Goal: Task Accomplishment & Management: Use online tool/utility

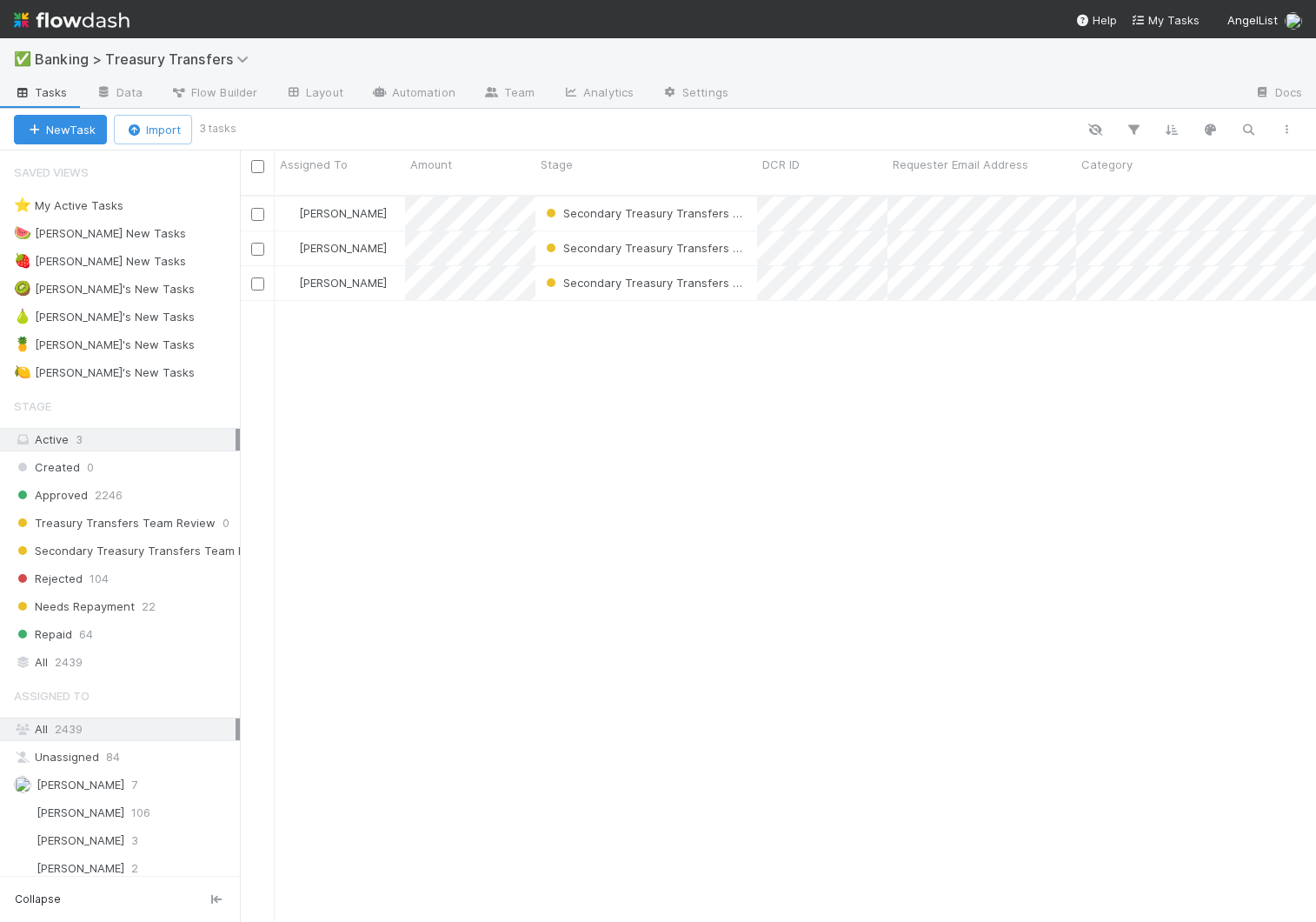
scroll to position [740, 1076]
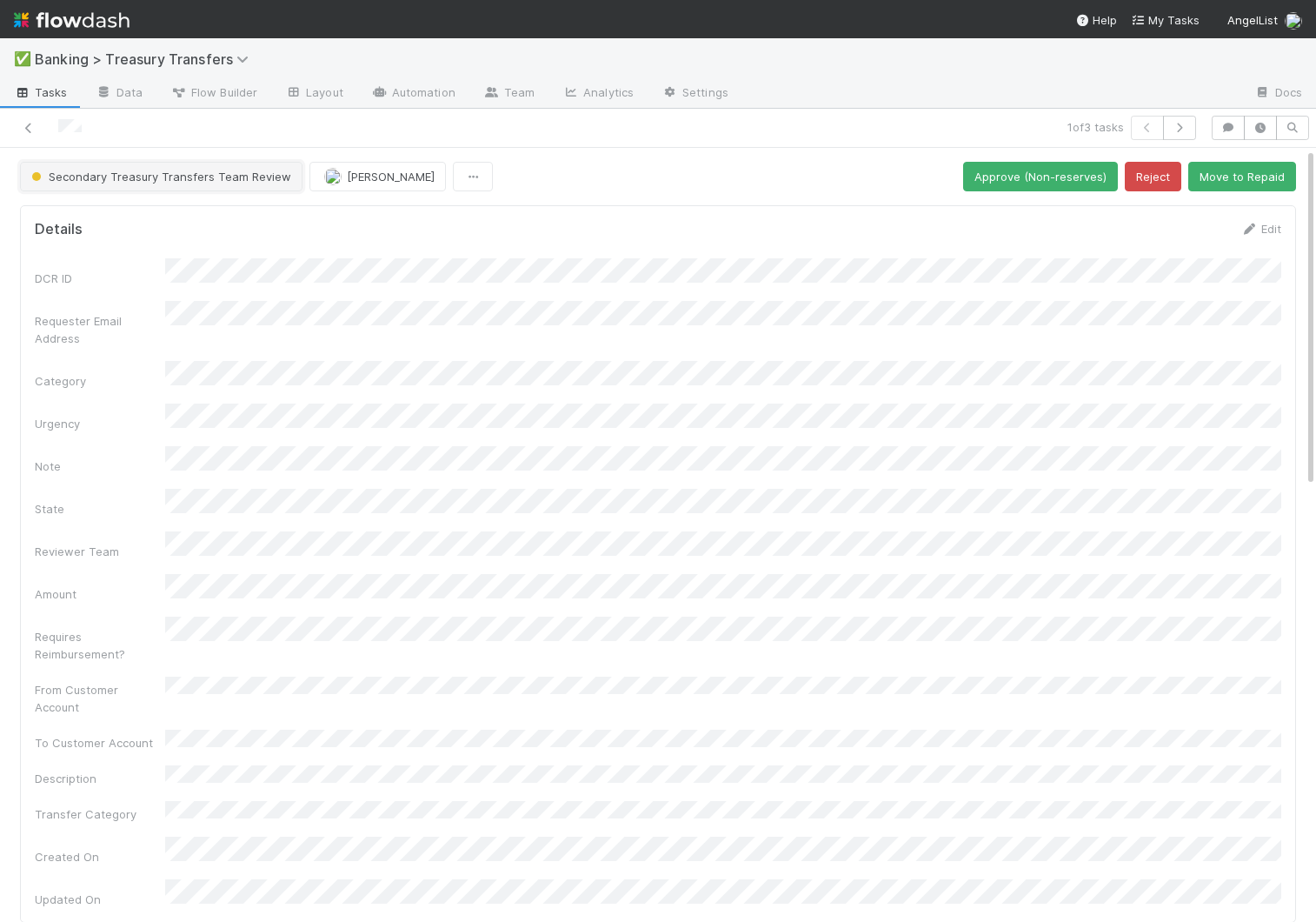
click at [155, 189] on button "Secondary Treasury Transfers Team Review" at bounding box center [161, 176] width 283 height 30
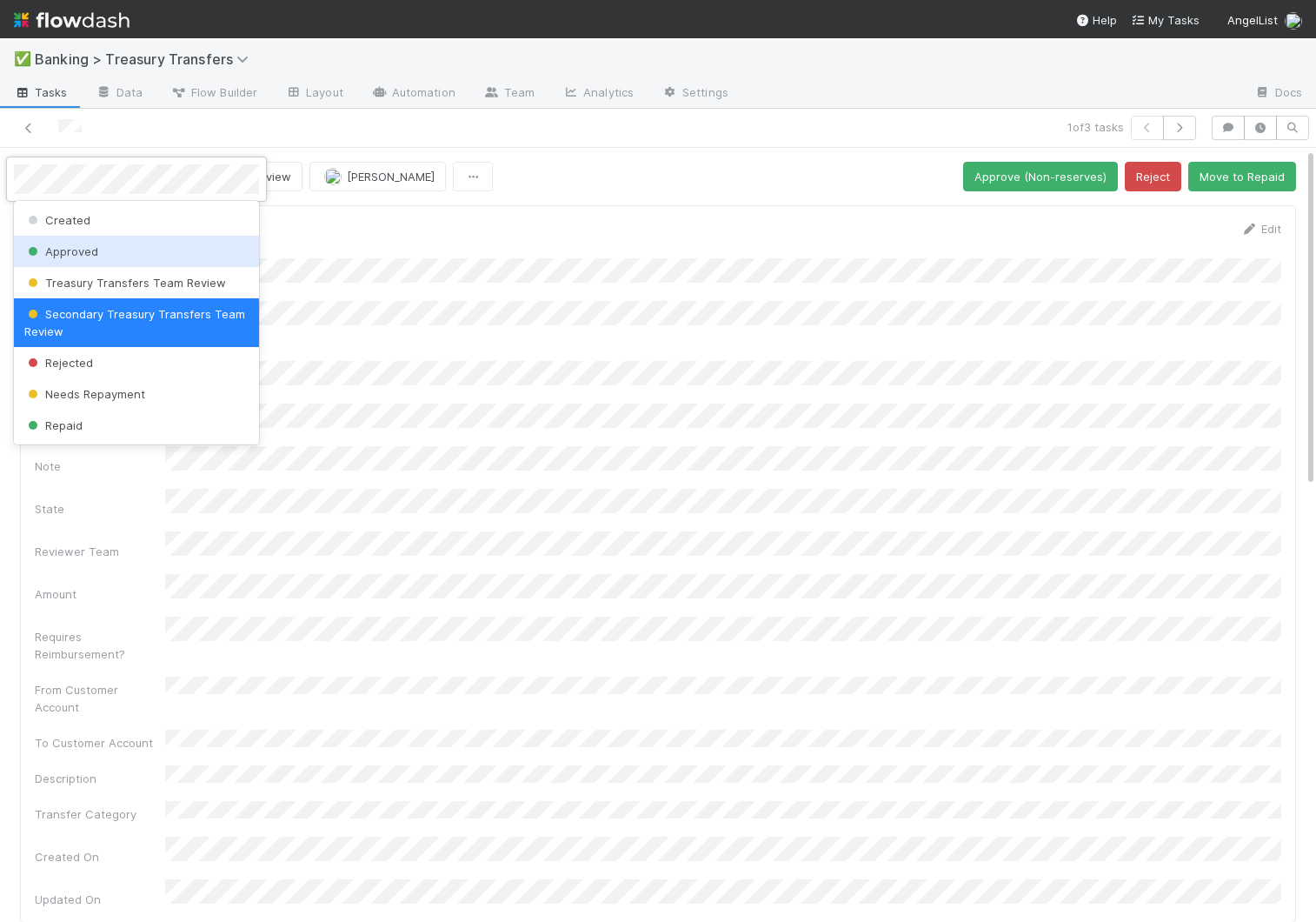
click at [108, 257] on div "Approved" at bounding box center [137, 251] width 245 height 32
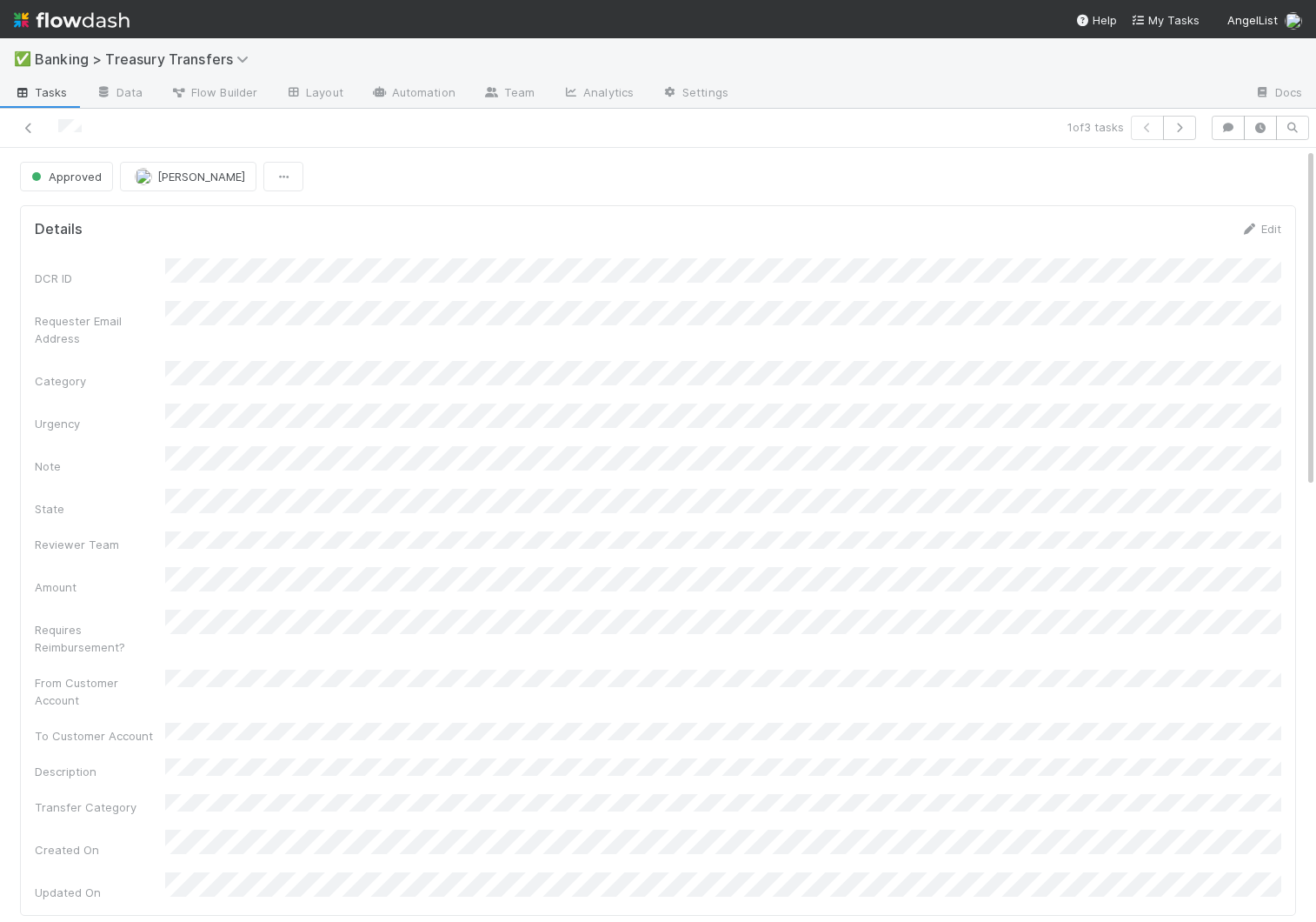
click at [43, 92] on span "Tasks" at bounding box center [41, 93] width 54 height 18
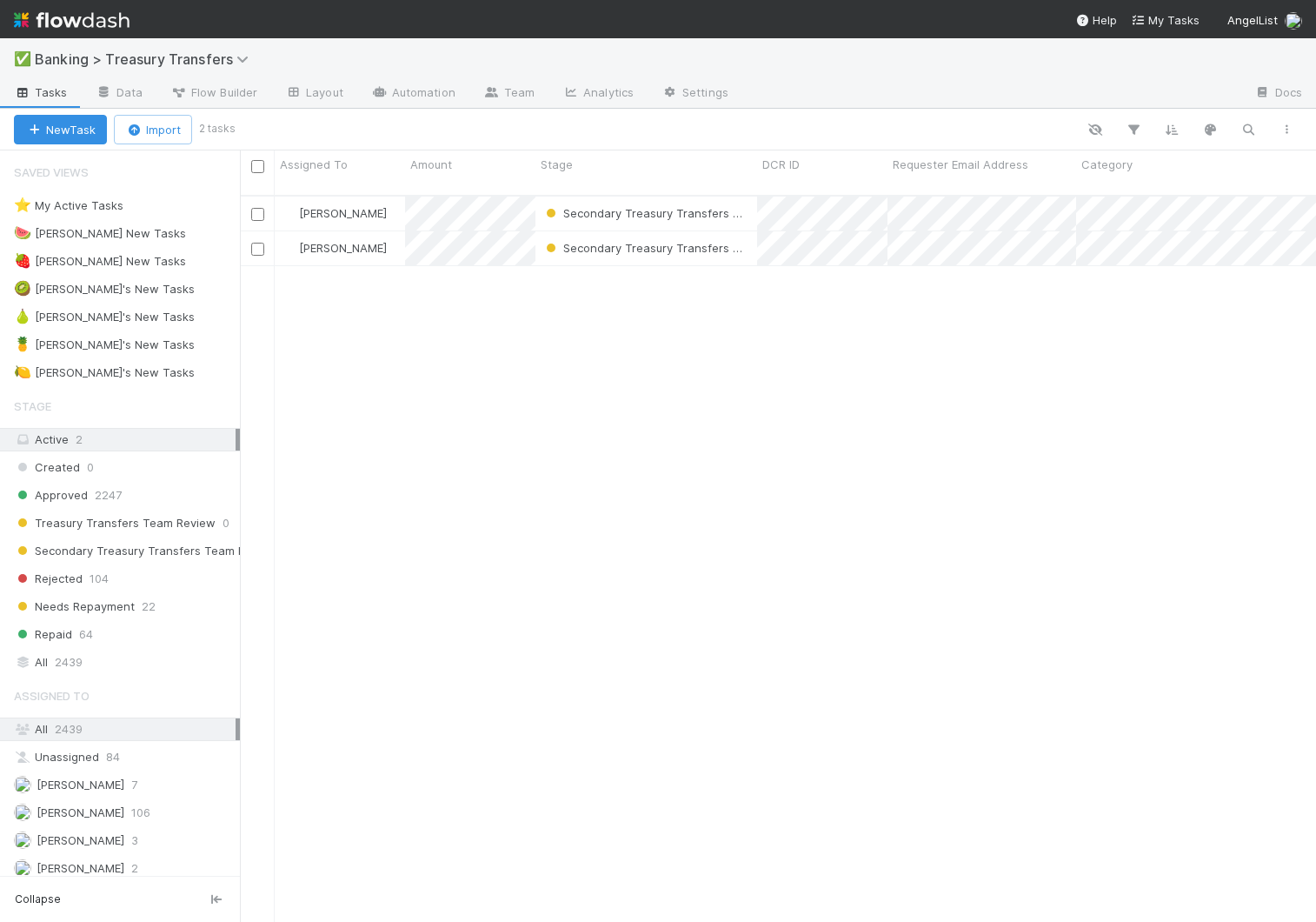
scroll to position [740, 1076]
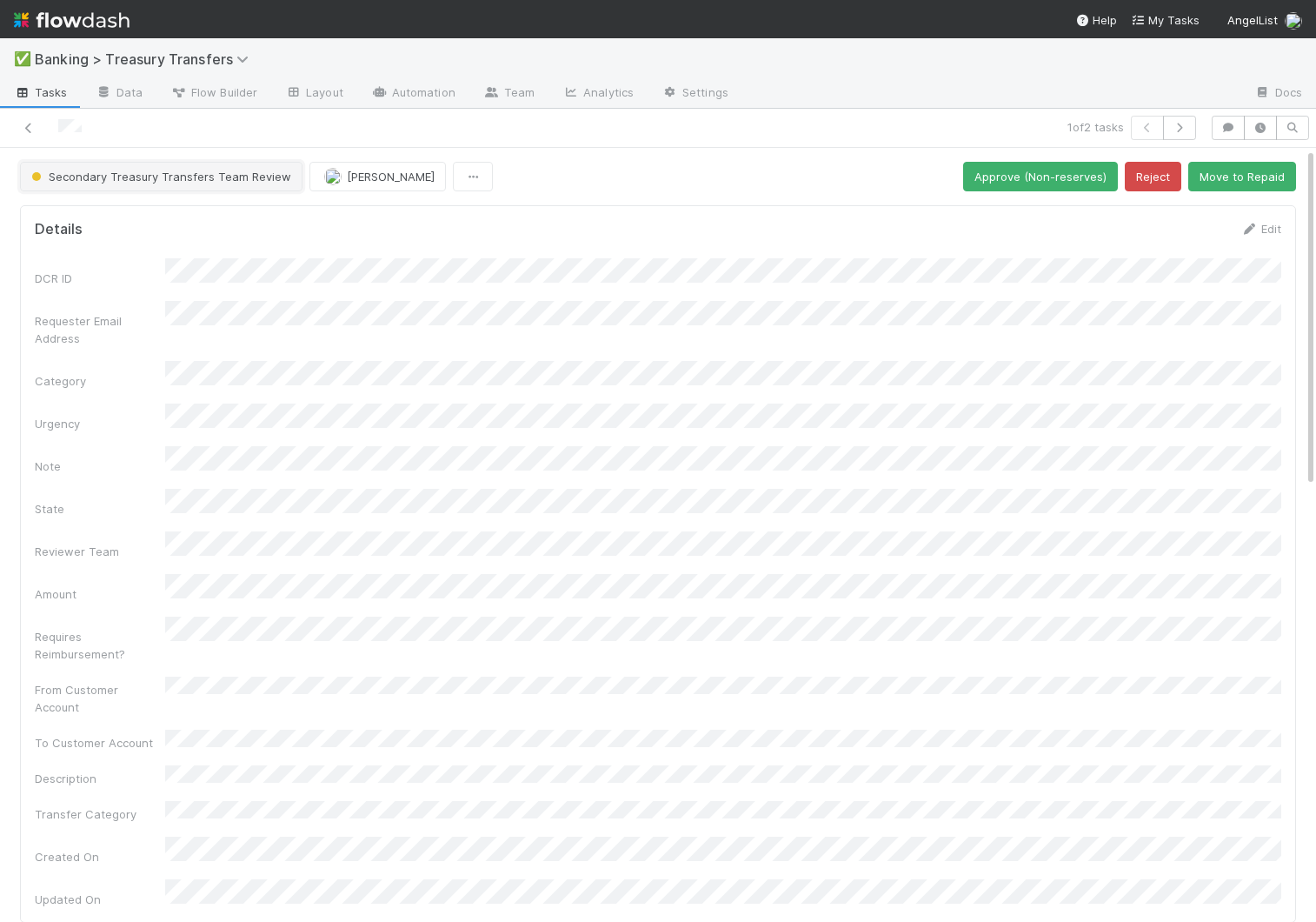
click at [93, 172] on span "Secondary Treasury Transfers Team Review" at bounding box center [160, 176] width 264 height 14
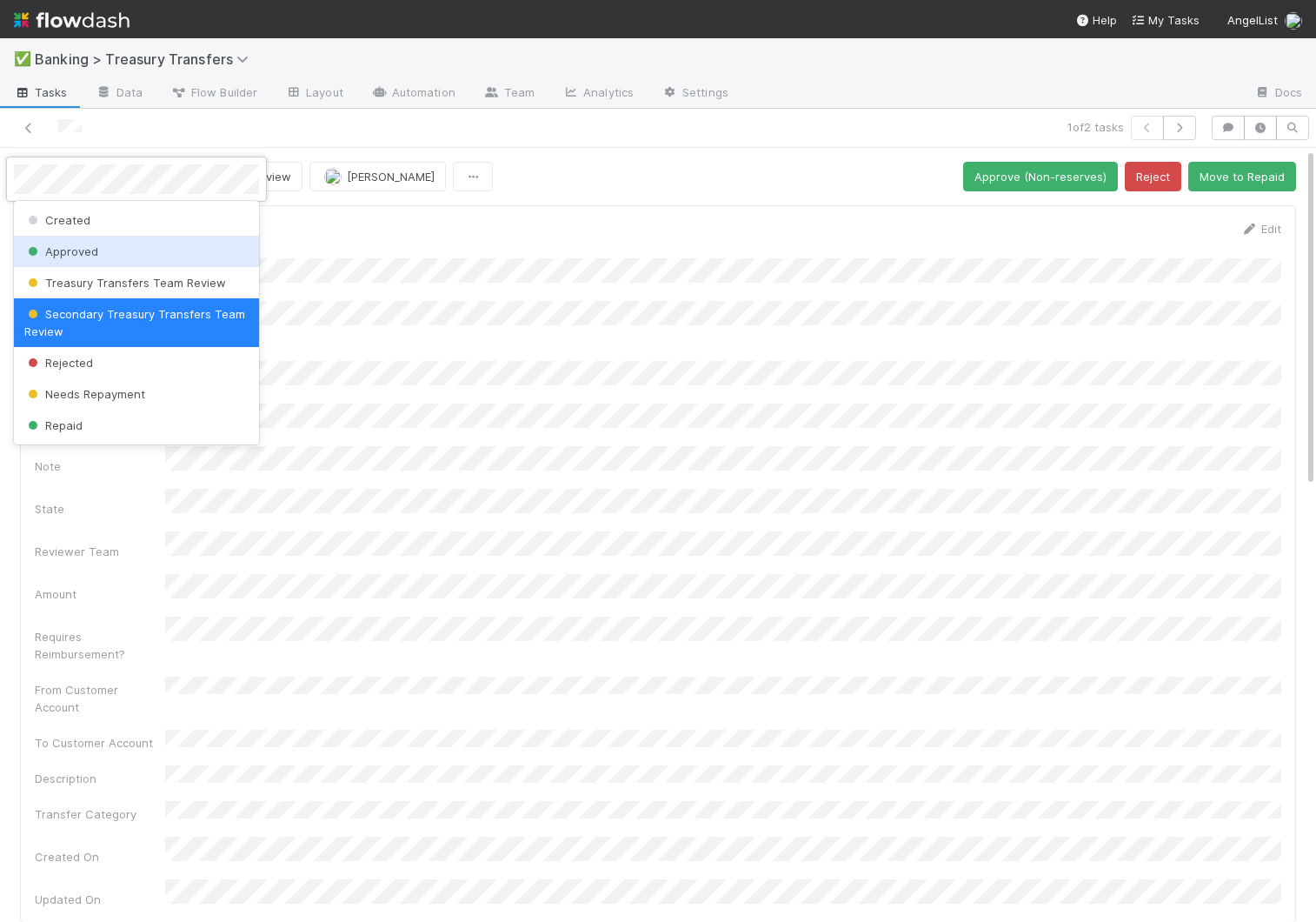
click at [85, 242] on div "Approved" at bounding box center [137, 251] width 245 height 32
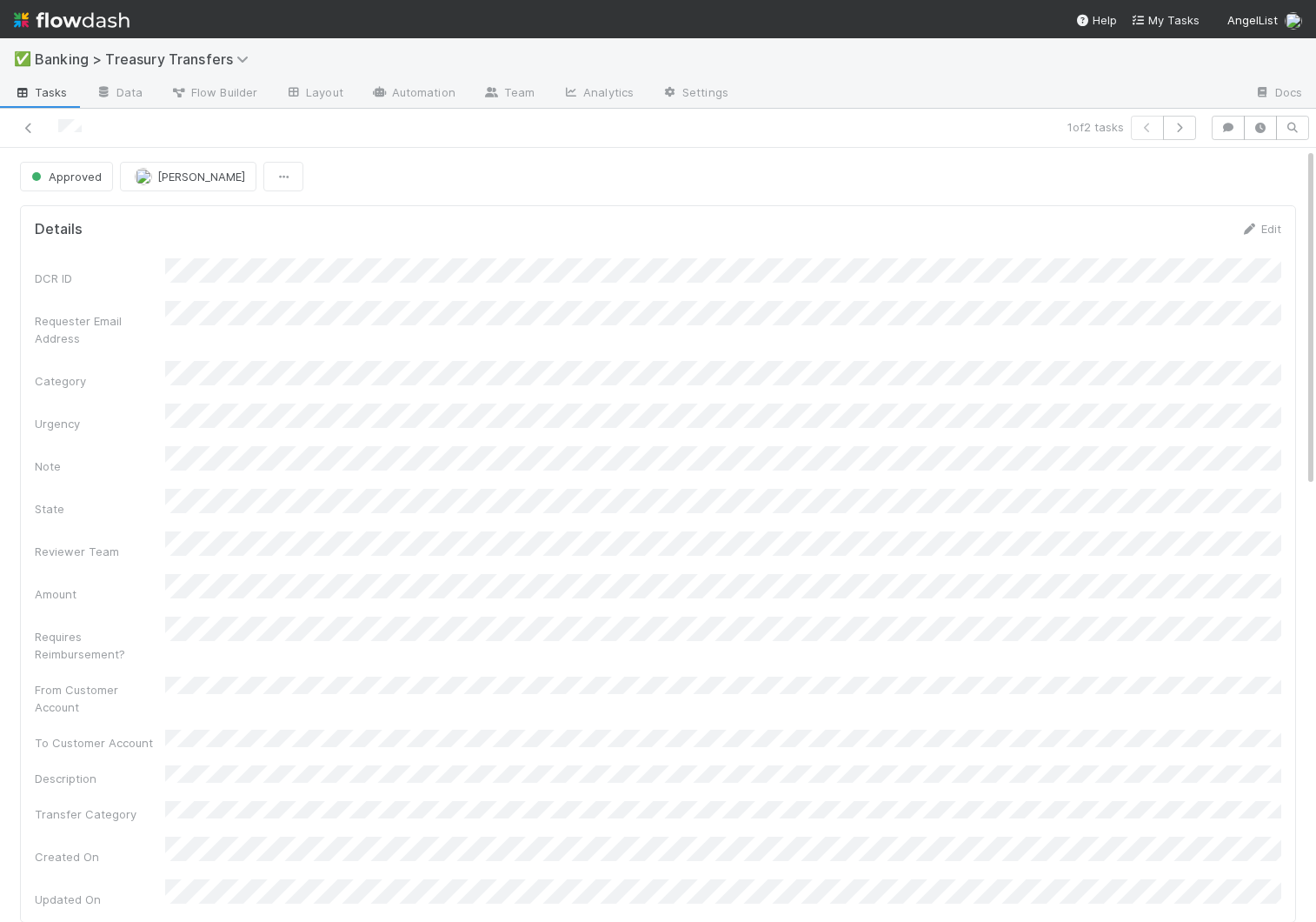
click at [48, 93] on span "Tasks" at bounding box center [41, 93] width 54 height 18
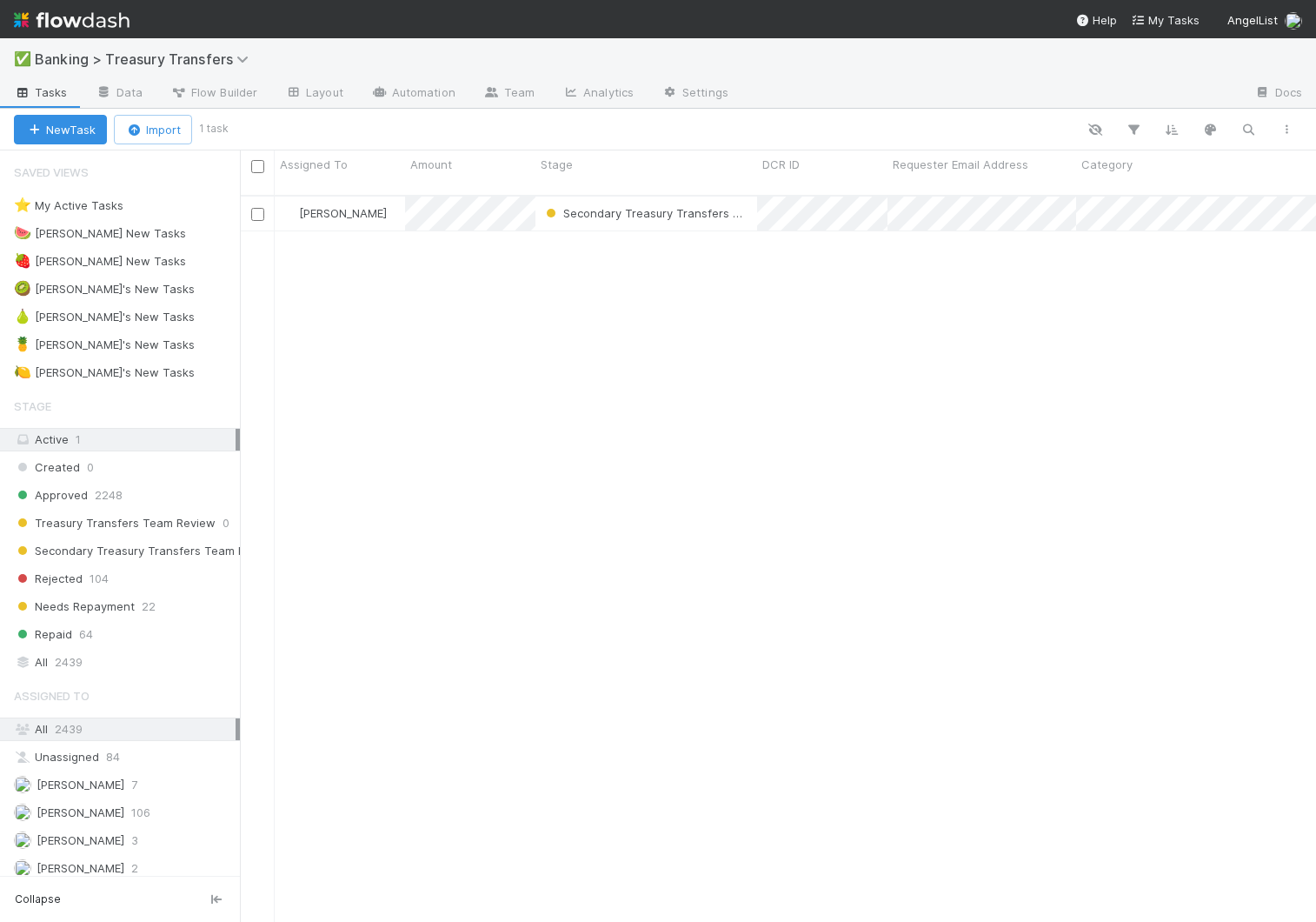
scroll to position [740, 1076]
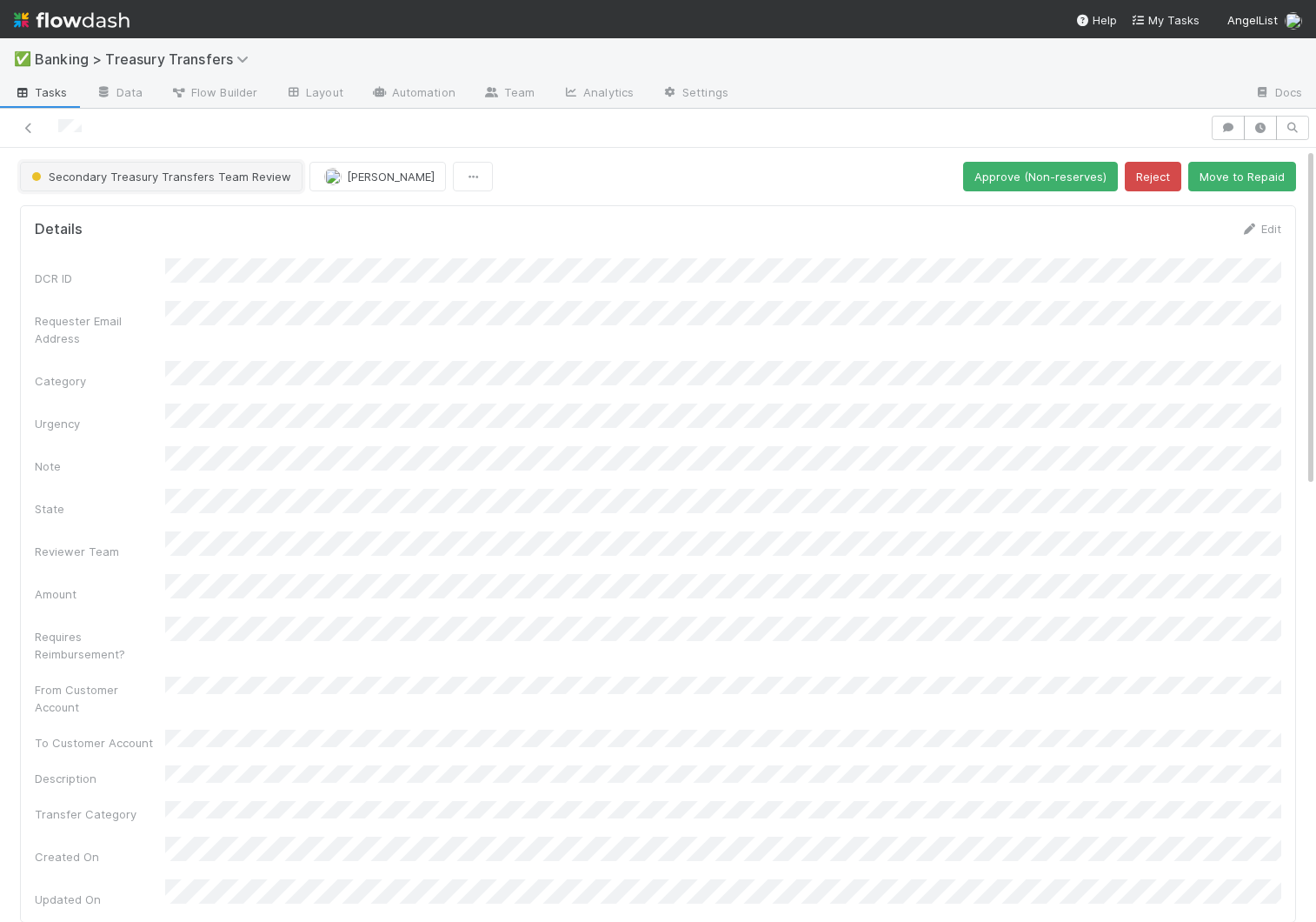
click at [125, 175] on span "Secondary Treasury Transfers Team Review" at bounding box center [160, 176] width 264 height 14
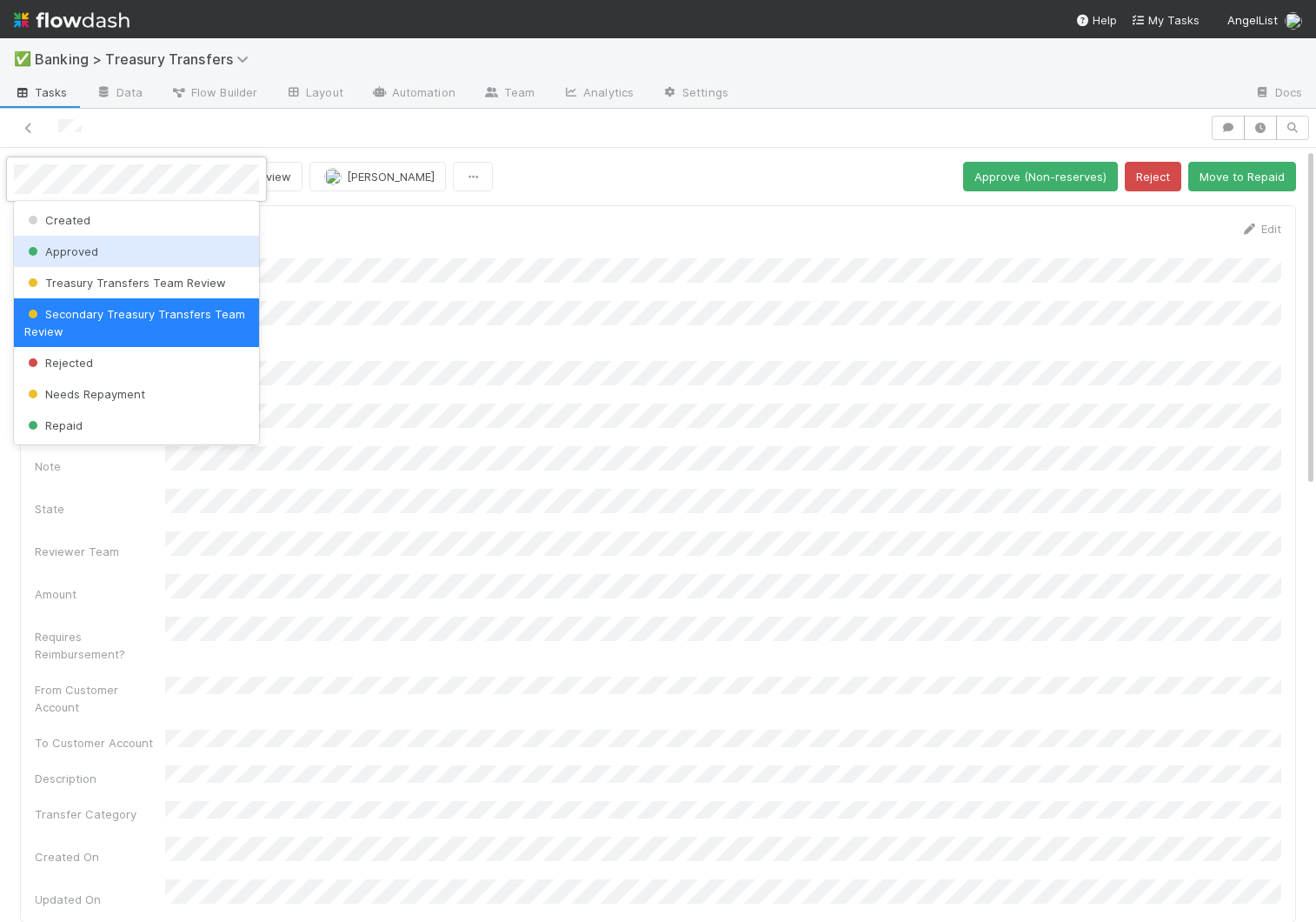
click at [106, 250] on div "Approved" at bounding box center [137, 251] width 245 height 32
